Goal: Information Seeking & Learning: Learn about a topic

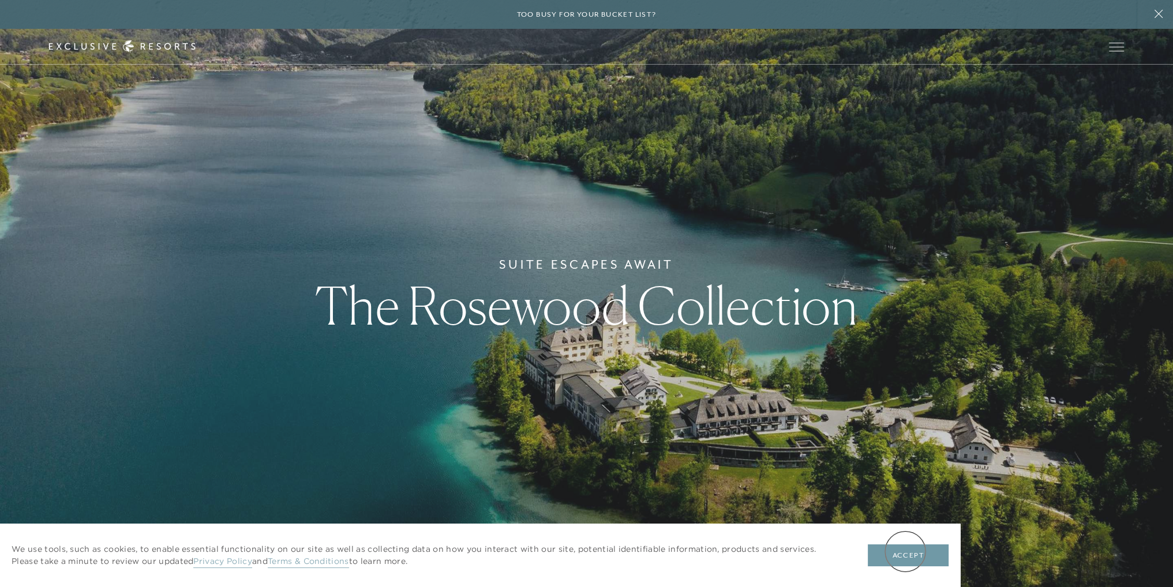
click at [905, 552] on button "Accept" at bounding box center [908, 556] width 81 height 22
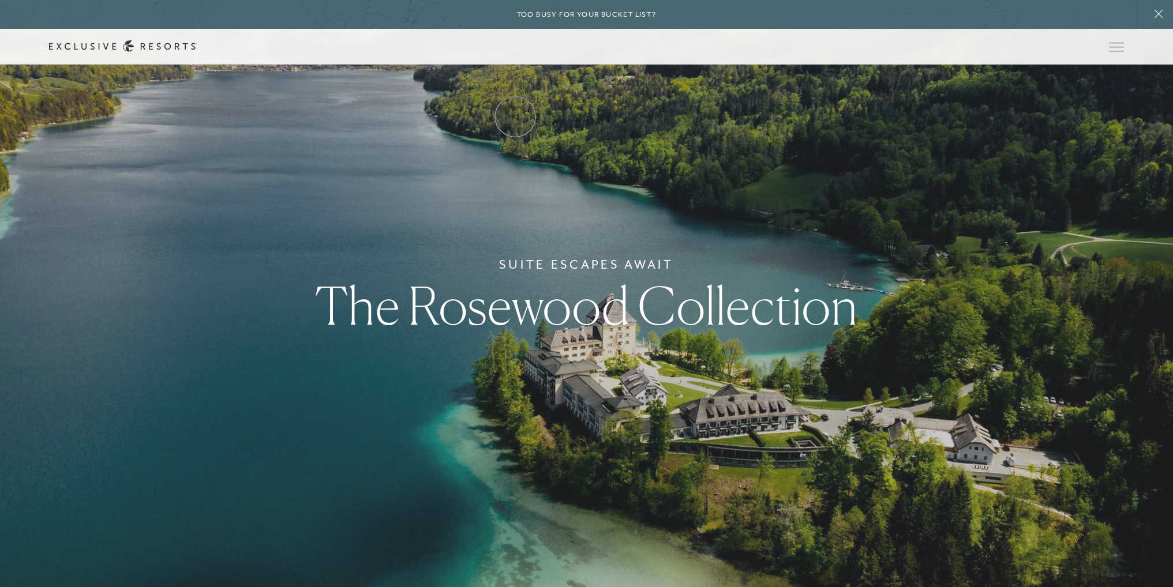
click at [0, 0] on link "Residence Collection" at bounding box center [0, 0] width 0 height 0
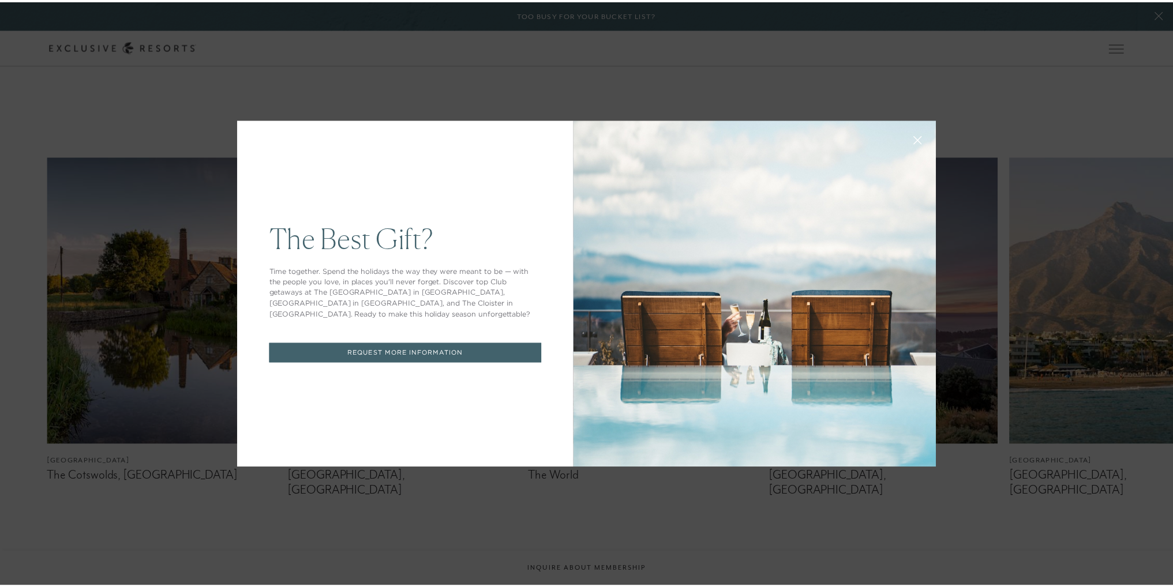
click at [920, 143] on icon at bounding box center [924, 141] width 9 height 9
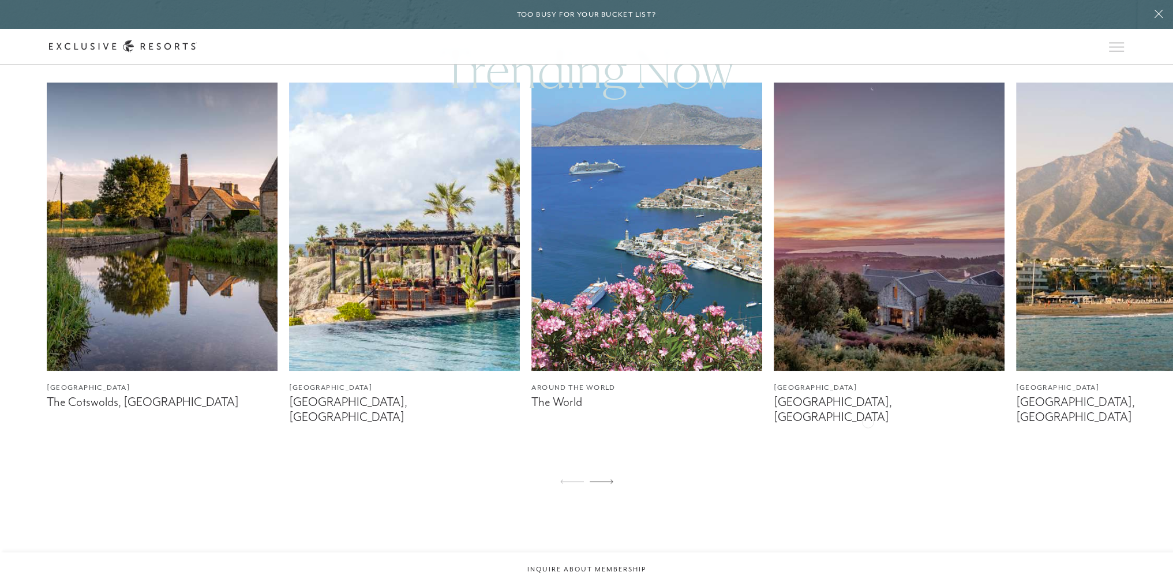
scroll to position [750, 0]
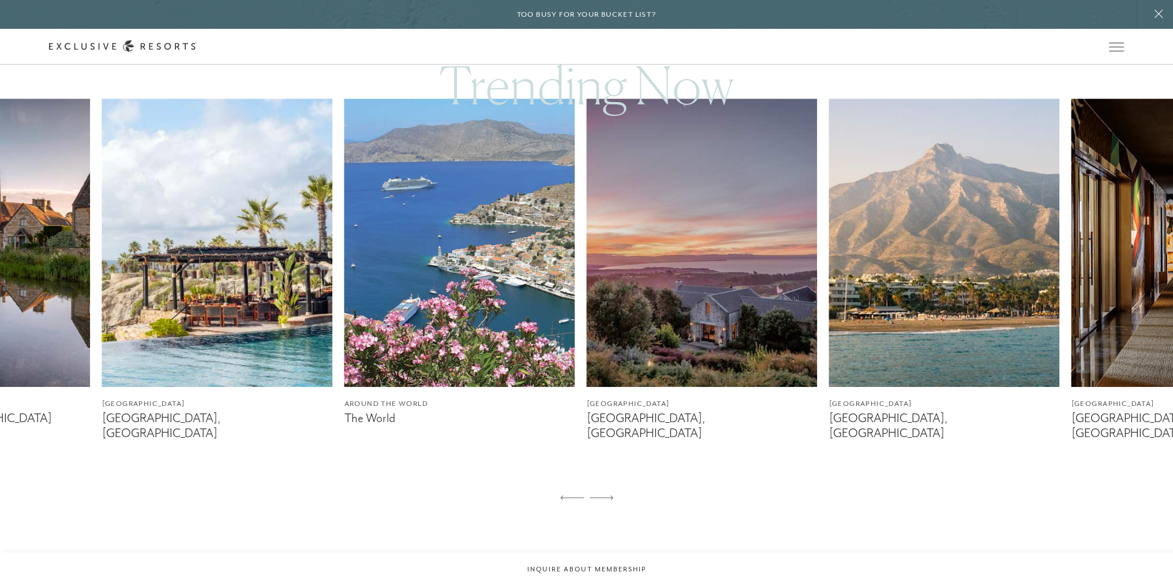
click at [981, 427] on figure "[GEOGRAPHIC_DATA] [GEOGRAPHIC_DATA], [GEOGRAPHIC_DATA]" at bounding box center [944, 274] width 231 height 351
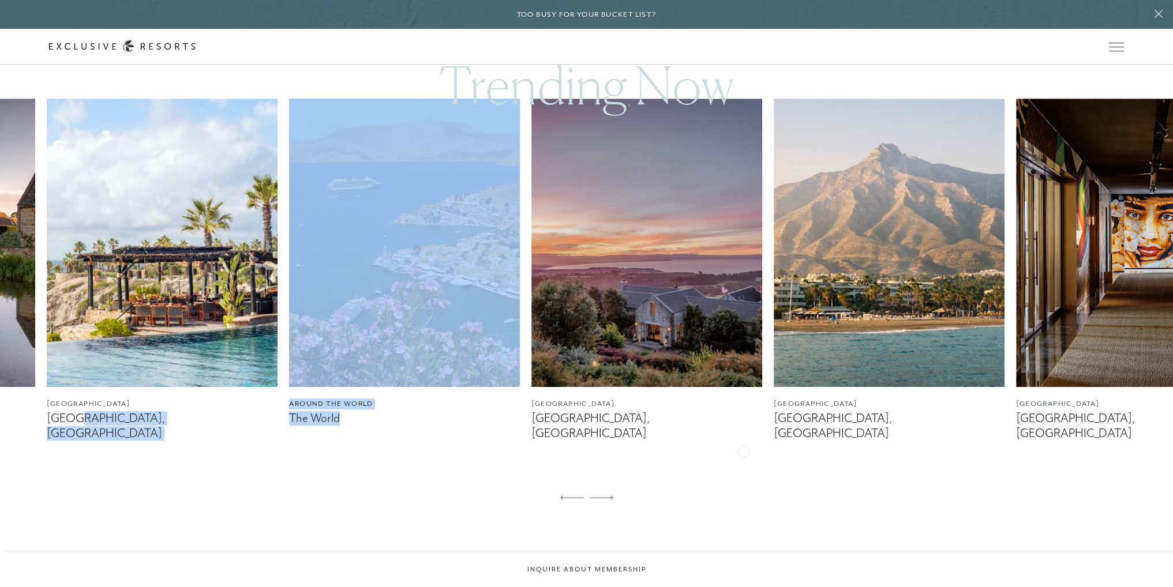
drag, startPoint x: 336, startPoint y: 459, endPoint x: 743, endPoint y: 450, distance: 407.4
click at [743, 450] on div "[GEOGRAPHIC_DATA] The Cotswolds, [GEOGRAPHIC_DATA] [GEOGRAPHIC_DATA] [GEOGRAPHI…" at bounding box center [586, 306] width 1173 height 414
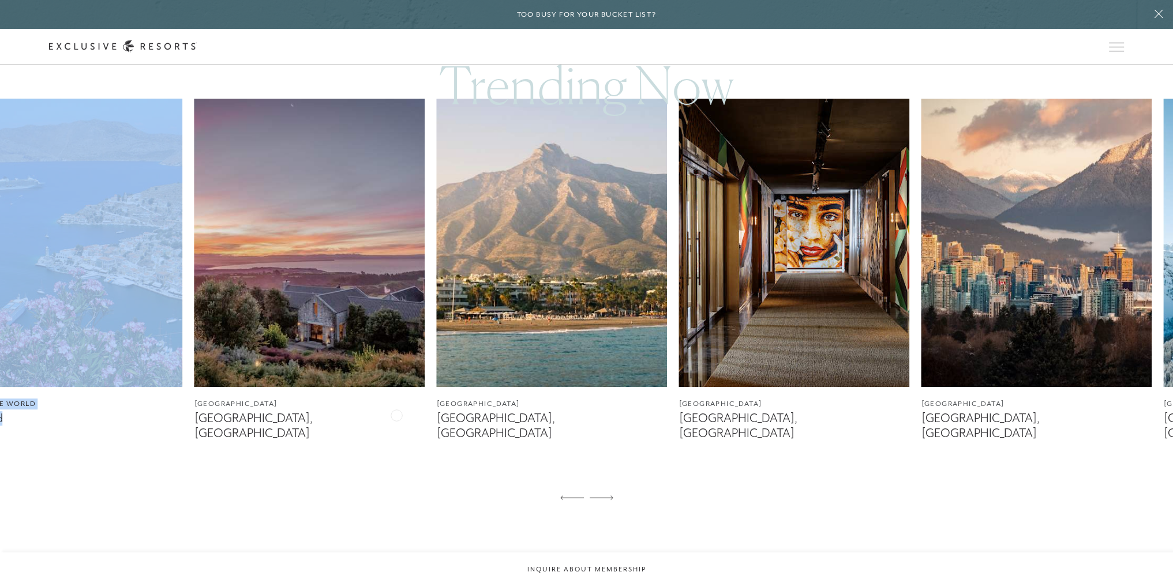
click at [62, 437] on div "[GEOGRAPHIC_DATA] The Cotswolds, [GEOGRAPHIC_DATA] [GEOGRAPHIC_DATA] [GEOGRAPHI…" at bounding box center [586, 306] width 1173 height 414
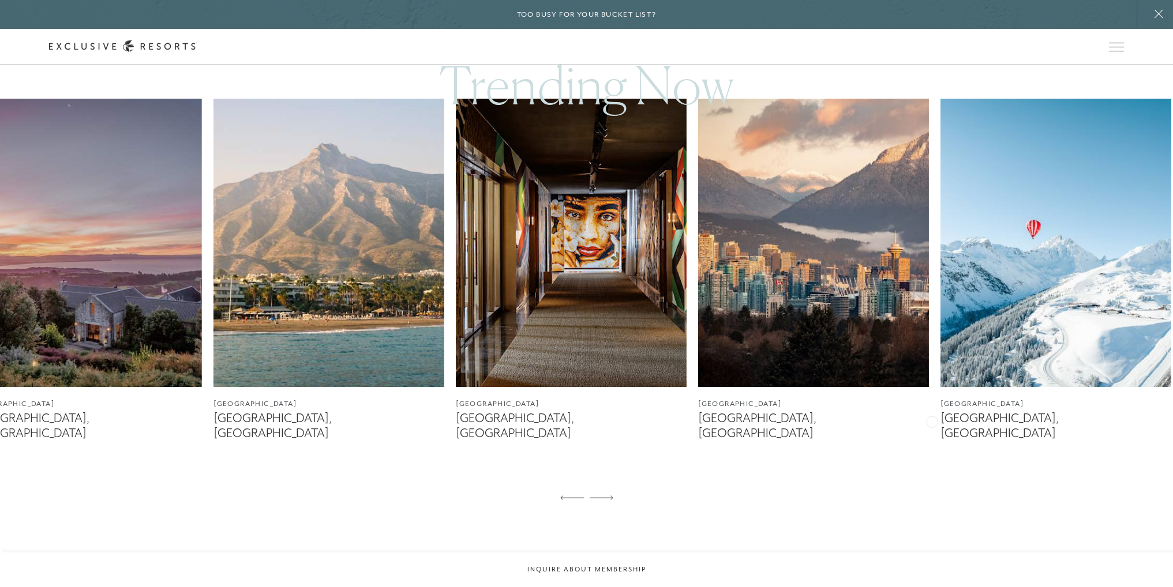
click at [577, 426] on figure "[GEOGRAPHIC_DATA] [GEOGRAPHIC_DATA], [GEOGRAPHIC_DATA]" at bounding box center [571, 274] width 231 height 351
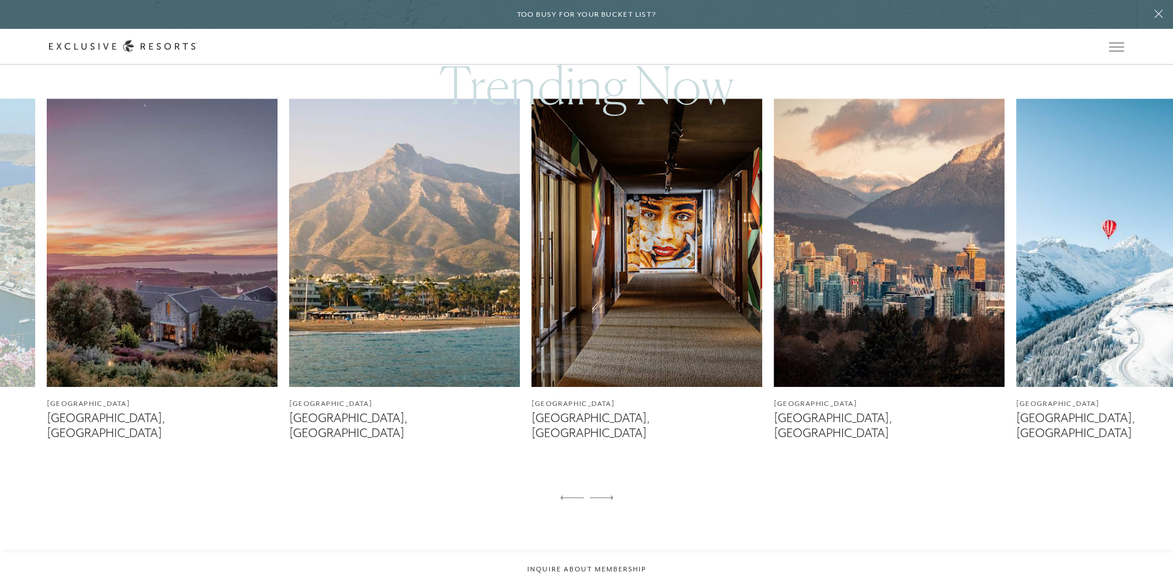
click at [843, 333] on img at bounding box center [889, 243] width 231 height 288
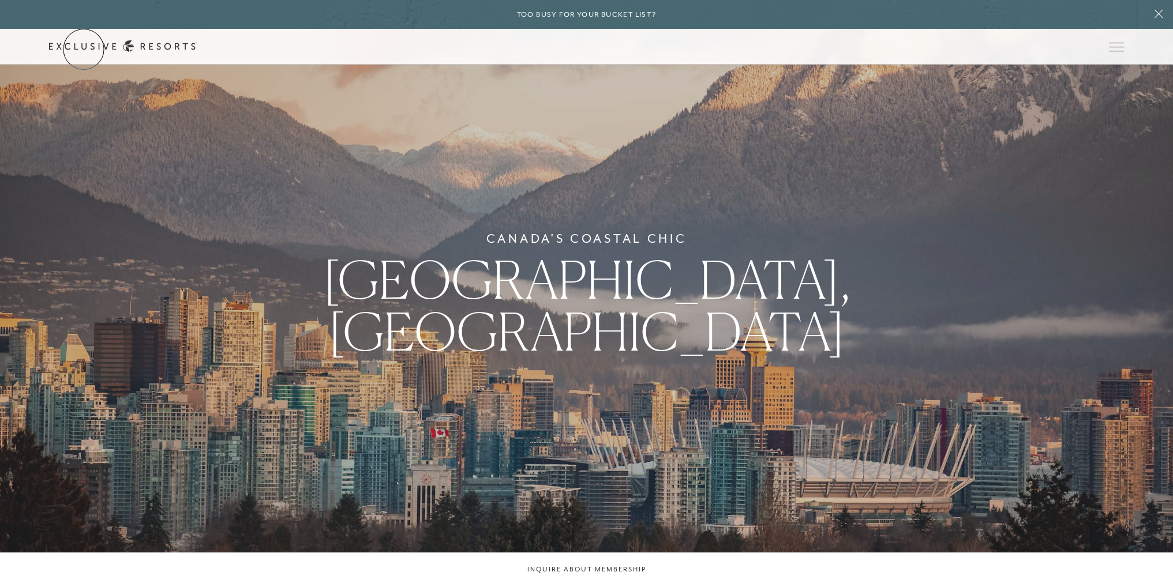
click at [0, 0] on link "Get Started" at bounding box center [0, 0] width 0 height 0
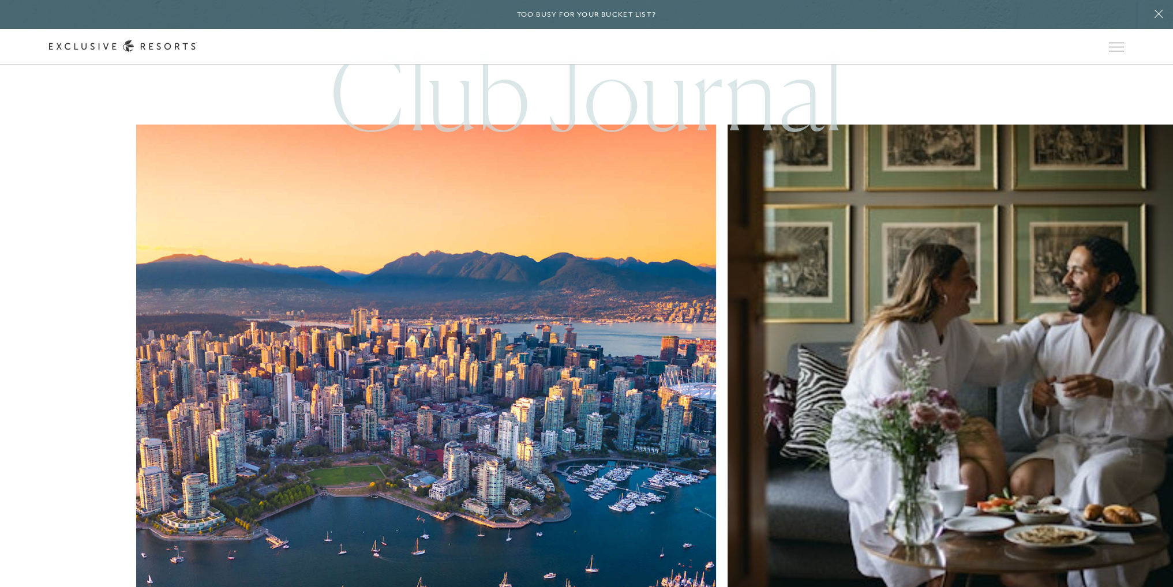
scroll to position [3688, 0]
